Goal: Transaction & Acquisition: Purchase product/service

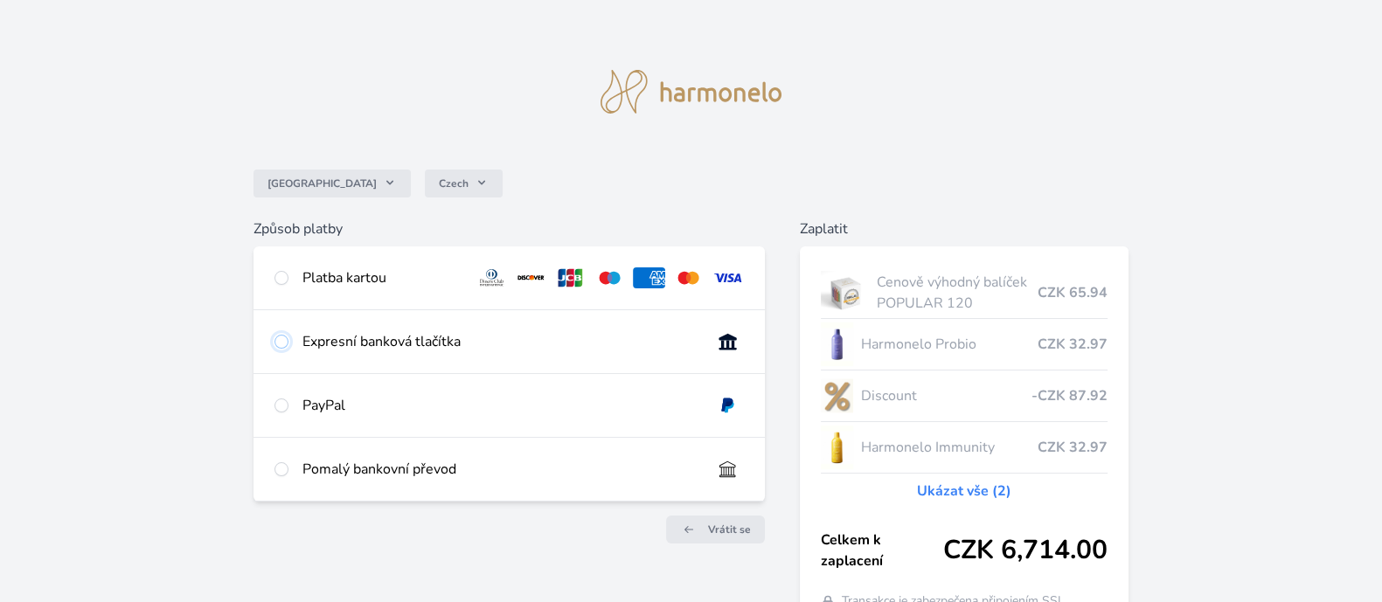
click at [282, 338] on input "radio" at bounding box center [281, 342] width 14 height 14
radio input "true"
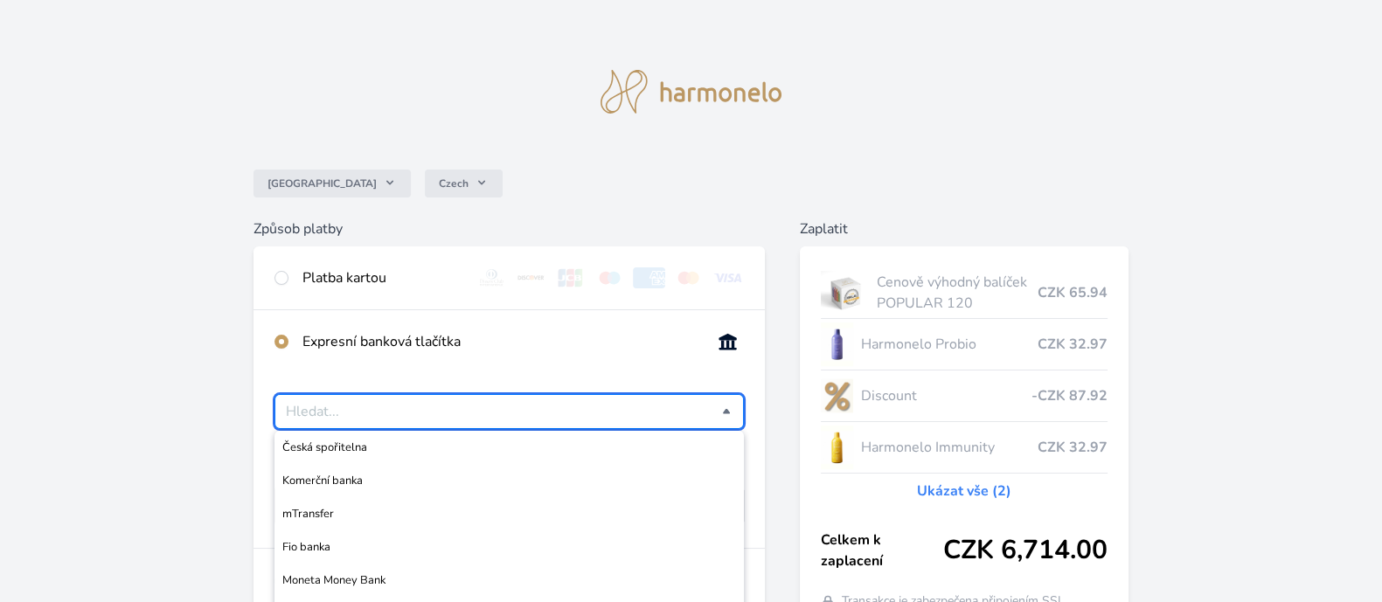
click at [694, 412] on input "Česká spořitelna Komerční banka mTransfer Fio banka Moneta Money Bank Raiffeise…" at bounding box center [503, 411] width 435 height 21
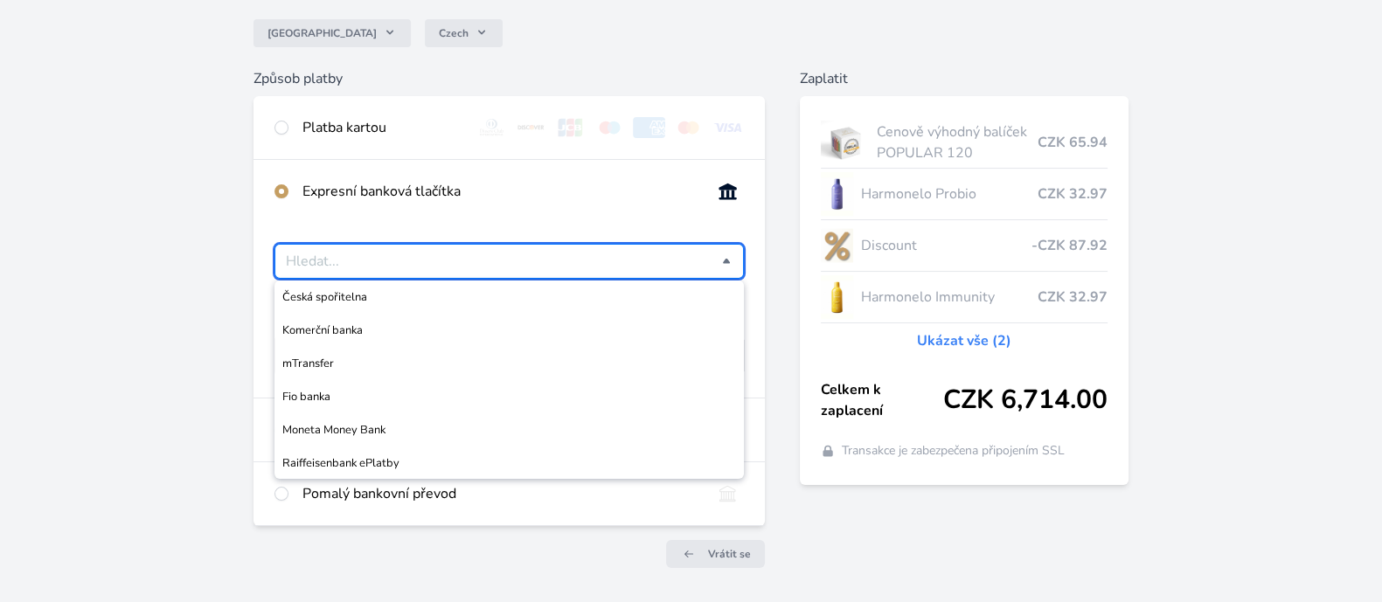
scroll to position [153, 0]
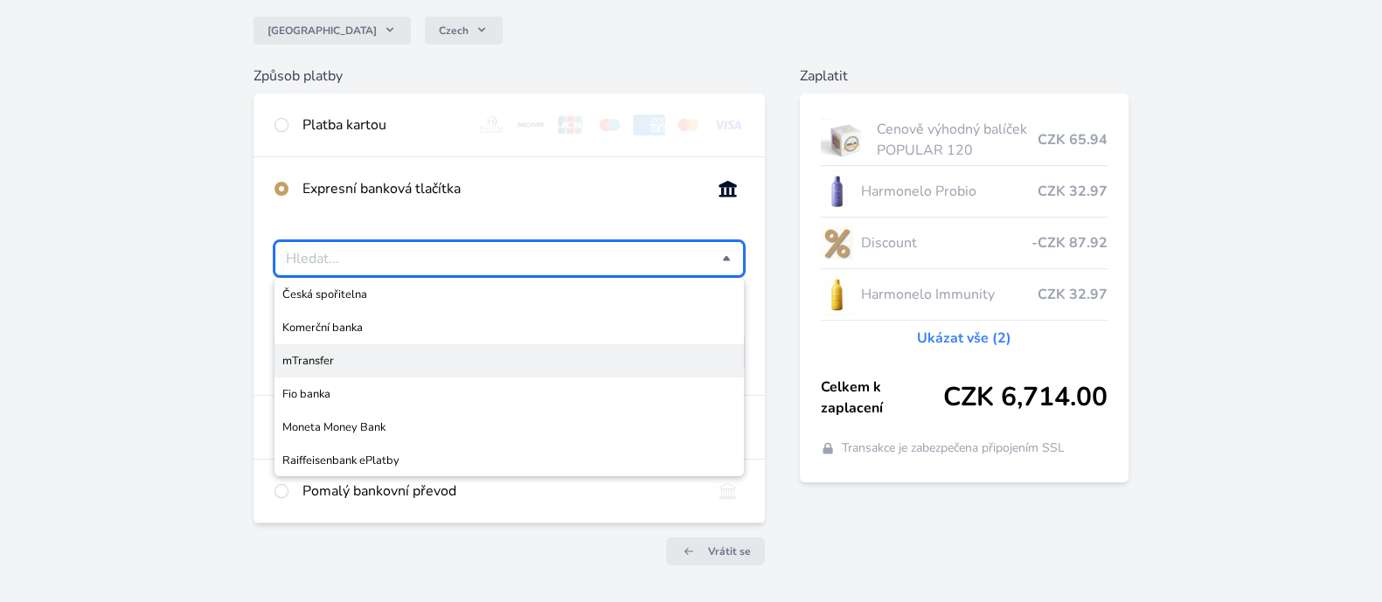
click at [579, 366] on span "mTransfer" at bounding box center [508, 360] width 453 height 17
type input "mTransfer"
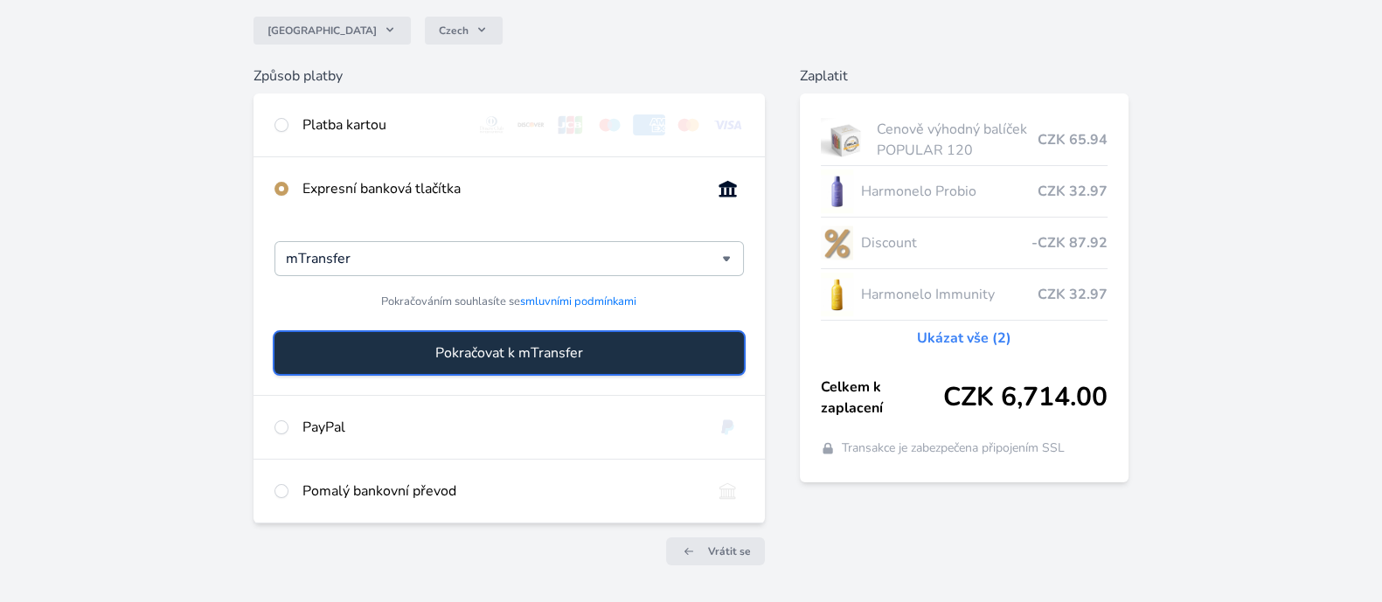
click at [546, 352] on span "Pokračovat k mTransfer" at bounding box center [509, 353] width 148 height 21
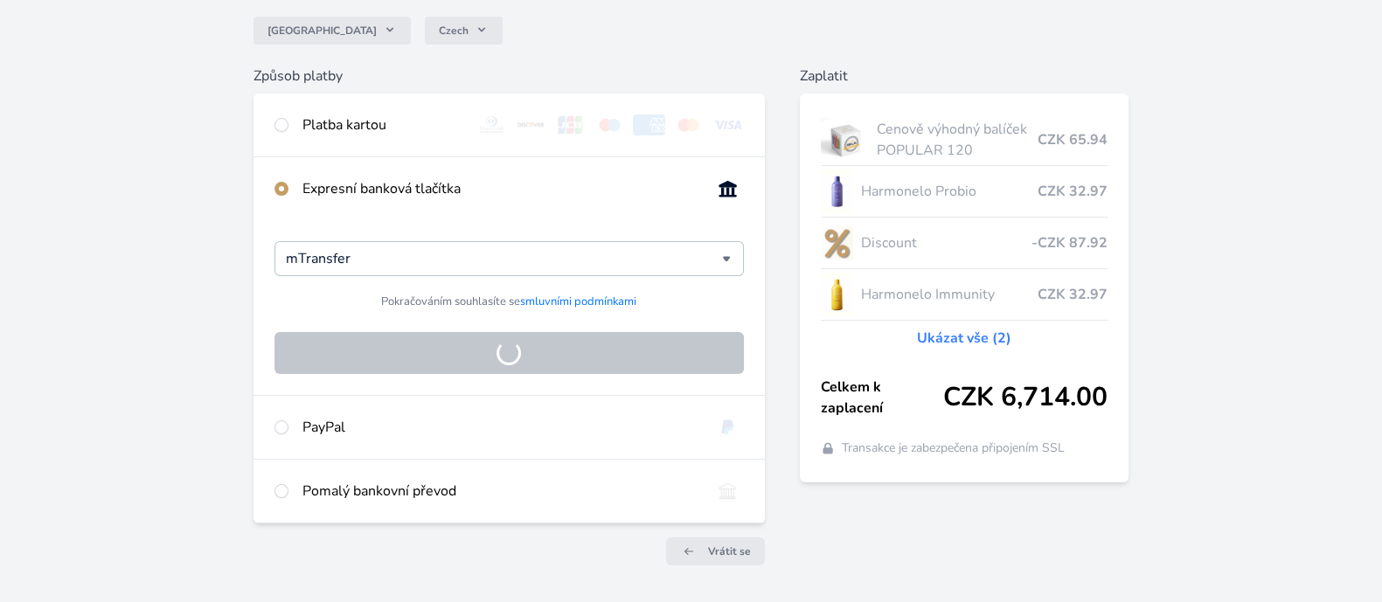
scroll to position [108, 0]
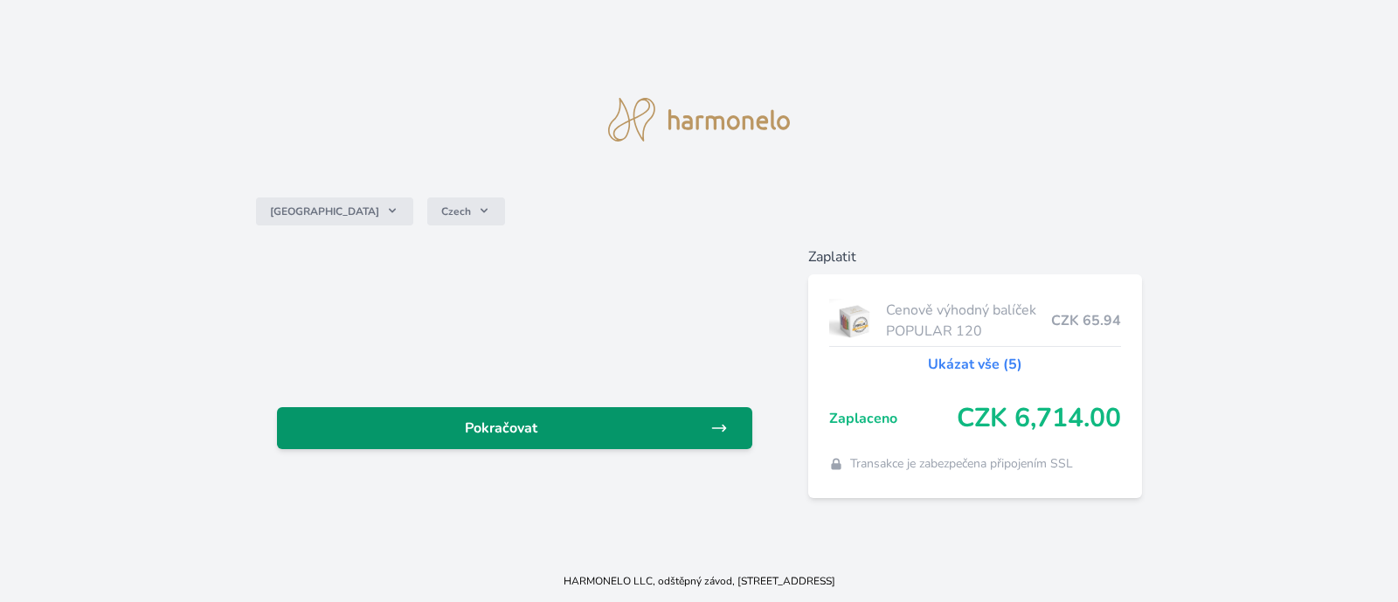
click at [552, 428] on span "Pokračovat" at bounding box center [500, 428] width 419 height 21
